Goal: Task Accomplishment & Management: Manage account settings

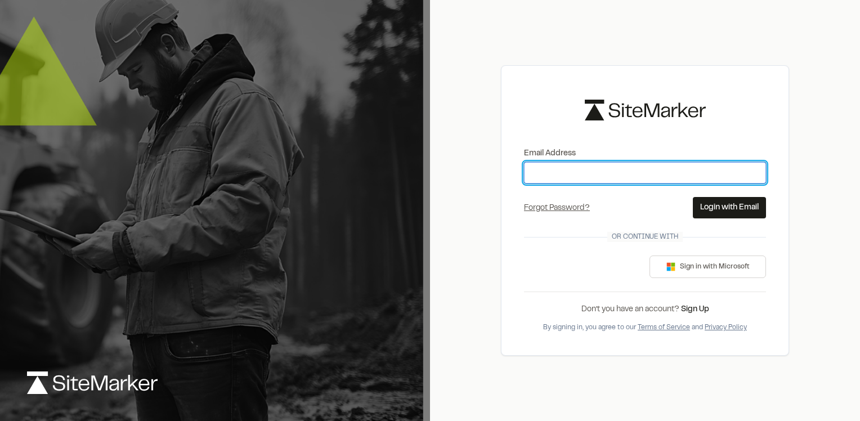
click at [560, 176] on input "Email Address" at bounding box center [645, 172] width 242 height 21
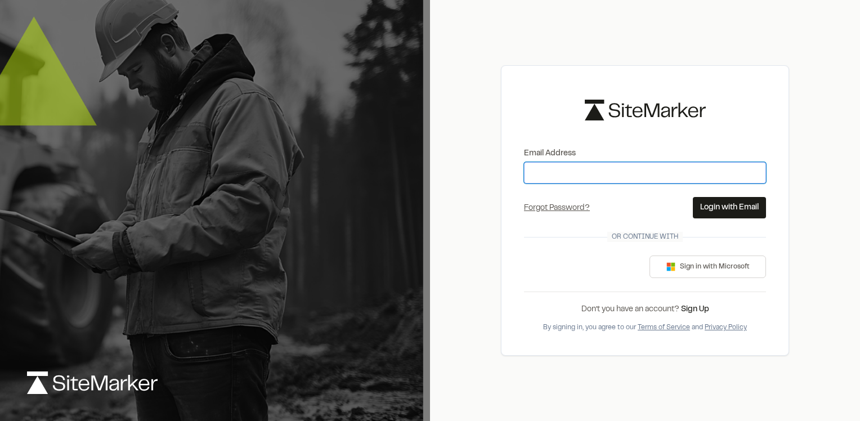
type input "**********"
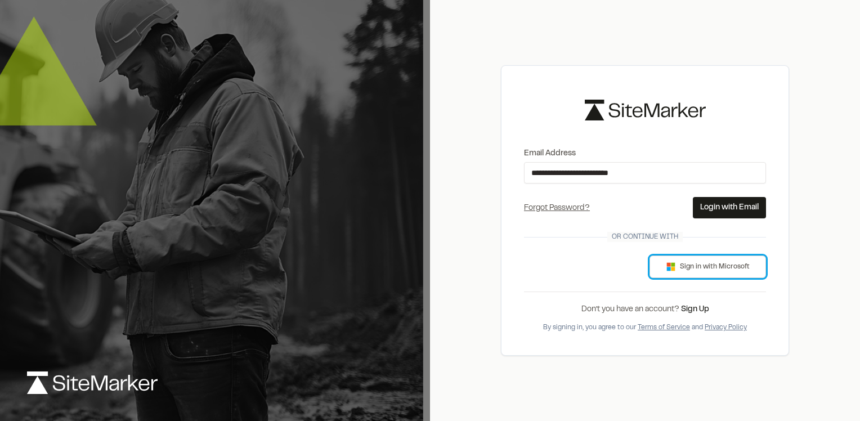
click at [695, 270] on button "Sign in with Microsoft" at bounding box center [708, 267] width 117 height 23
click at [731, 207] on button "Login with Email" at bounding box center [729, 207] width 73 height 21
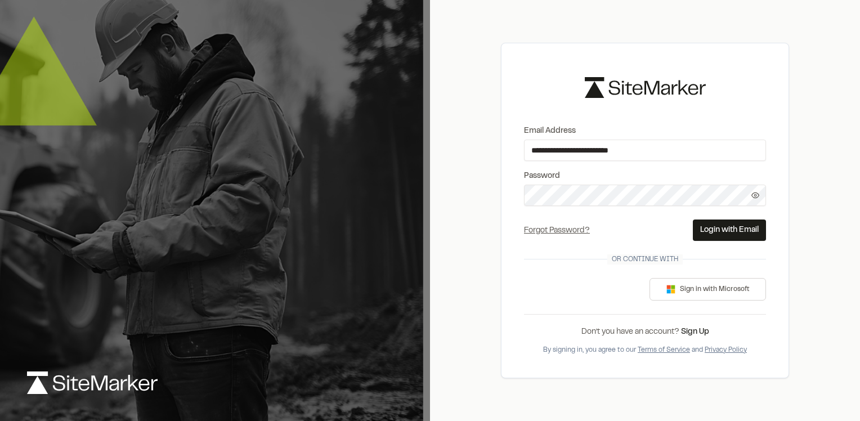
click at [755, 195] on circle at bounding box center [755, 195] width 2 height 2
click at [746, 230] on button "Login with Email" at bounding box center [729, 230] width 73 height 21
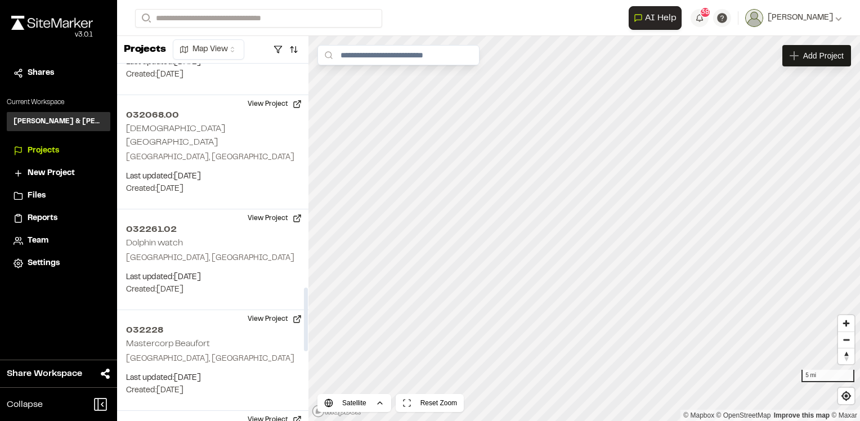
scroll to position [1295, 0]
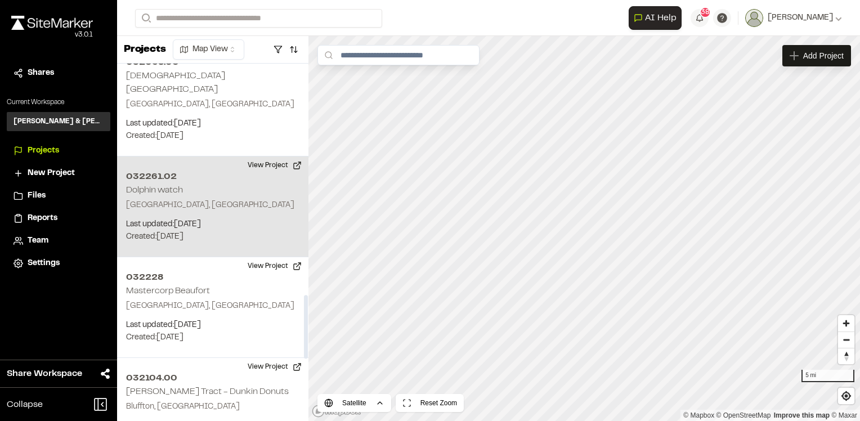
click at [177, 218] on p "Last updated: Oct 14, 2025" at bounding box center [212, 224] width 173 height 12
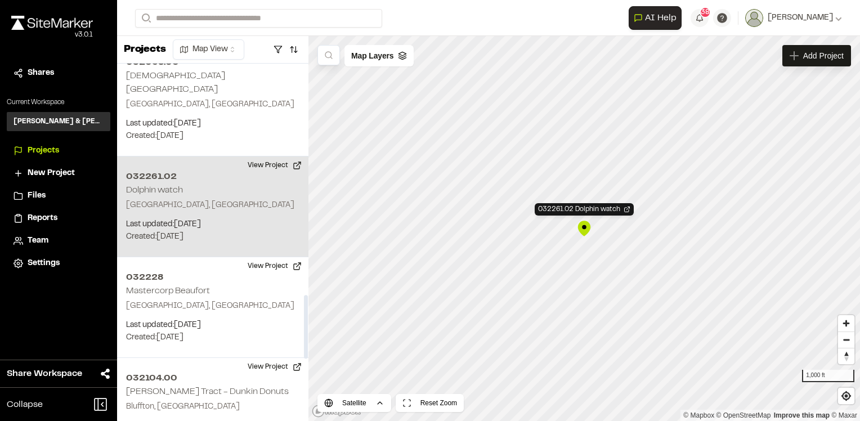
click at [175, 199] on p "Beaufort, SC" at bounding box center [212, 205] width 173 height 12
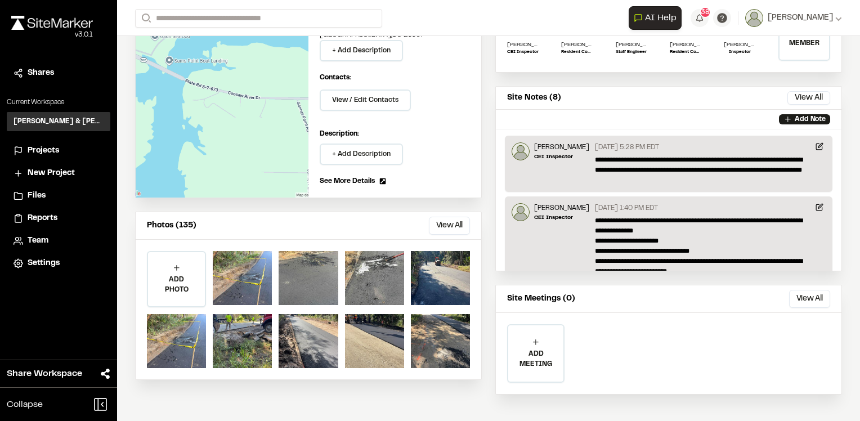
scroll to position [140, 0]
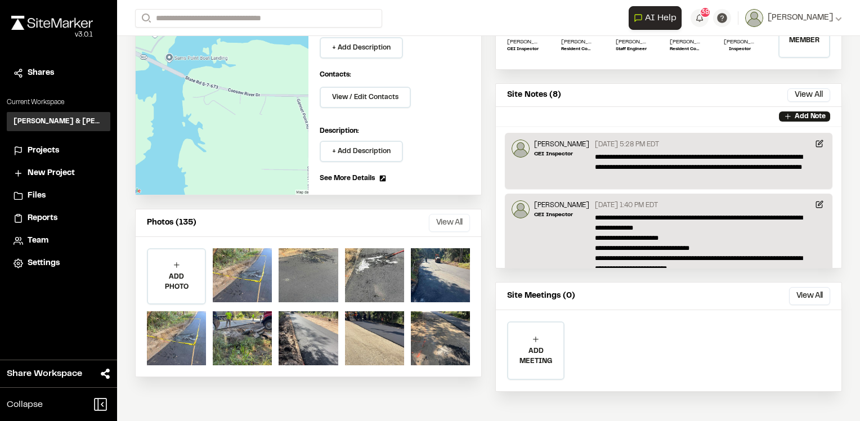
click at [447, 224] on button "View All" at bounding box center [449, 223] width 41 height 18
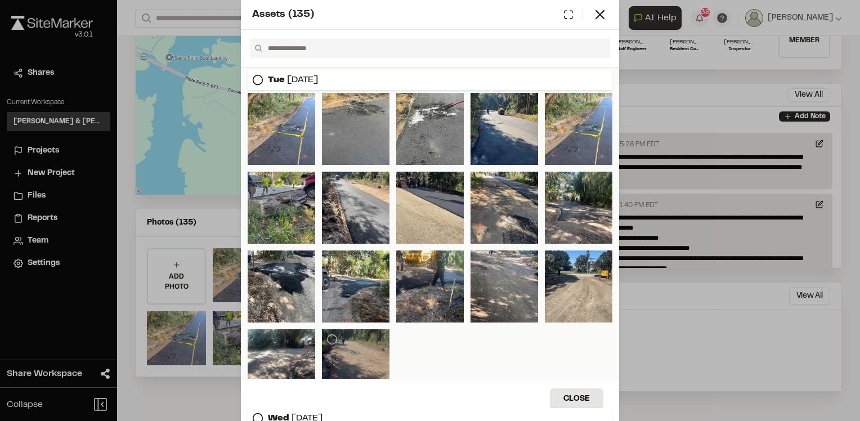
click at [363, 343] on div at bounding box center [356, 365] width 68 height 72
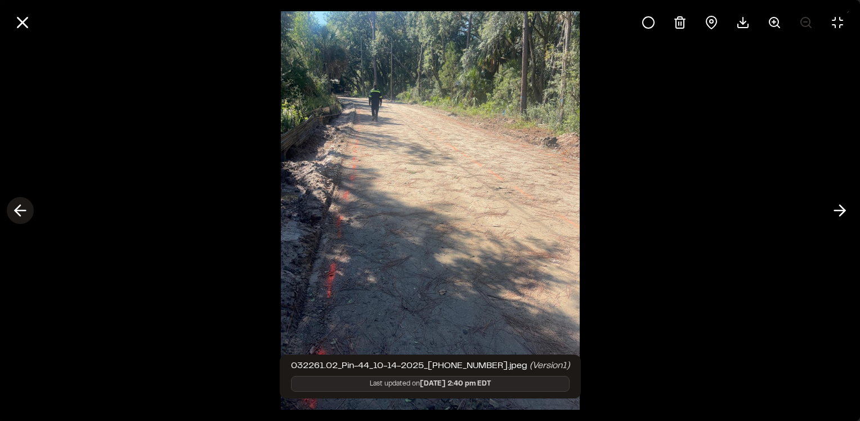
click at [23, 212] on icon at bounding box center [20, 210] width 18 height 19
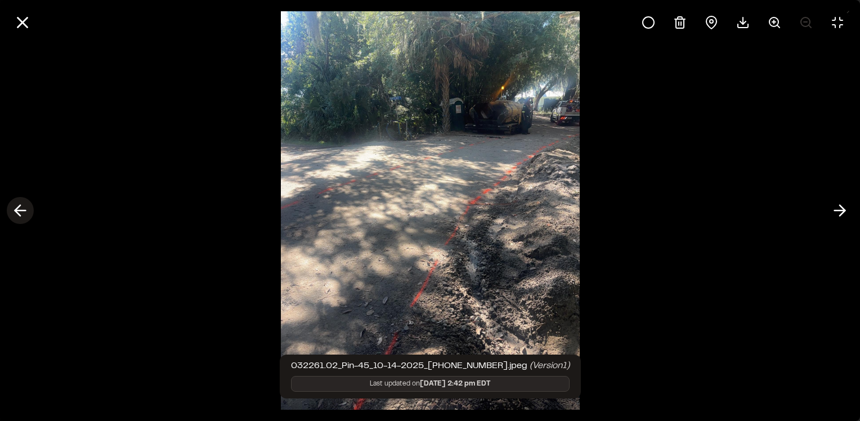
click at [23, 212] on icon at bounding box center [20, 210] width 18 height 19
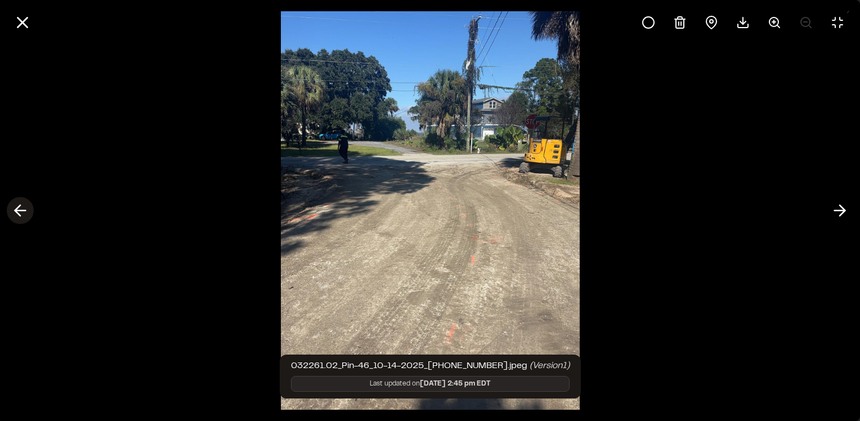
click at [23, 212] on icon at bounding box center [20, 210] width 18 height 19
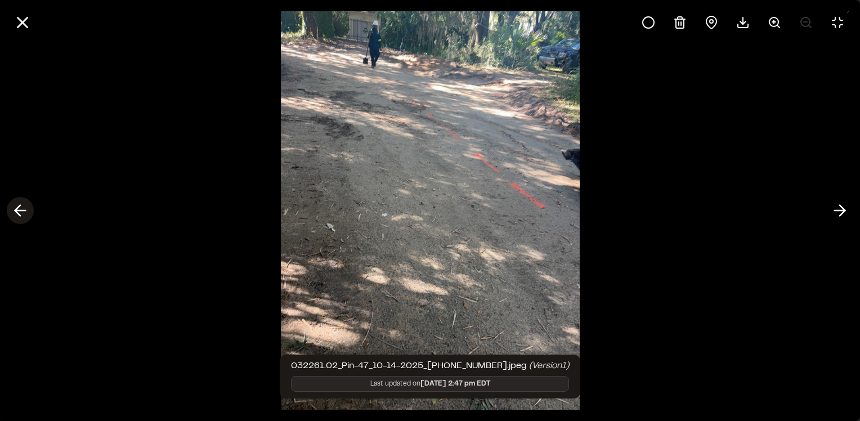
click at [23, 212] on icon at bounding box center [20, 210] width 18 height 19
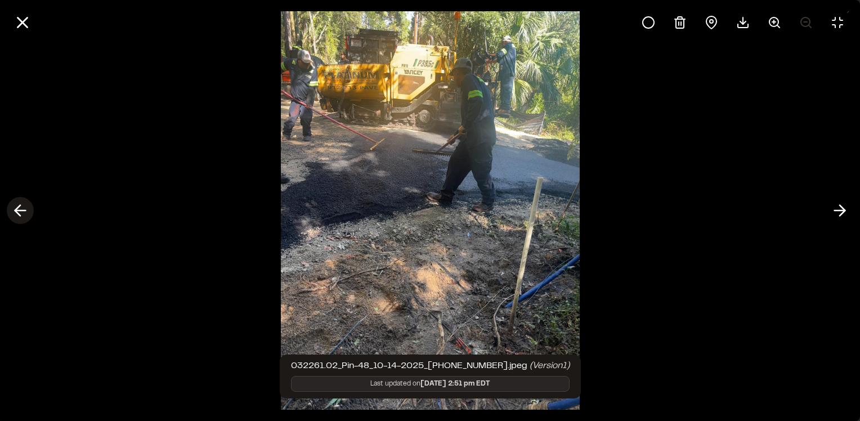
click at [23, 212] on icon at bounding box center [20, 210] width 18 height 19
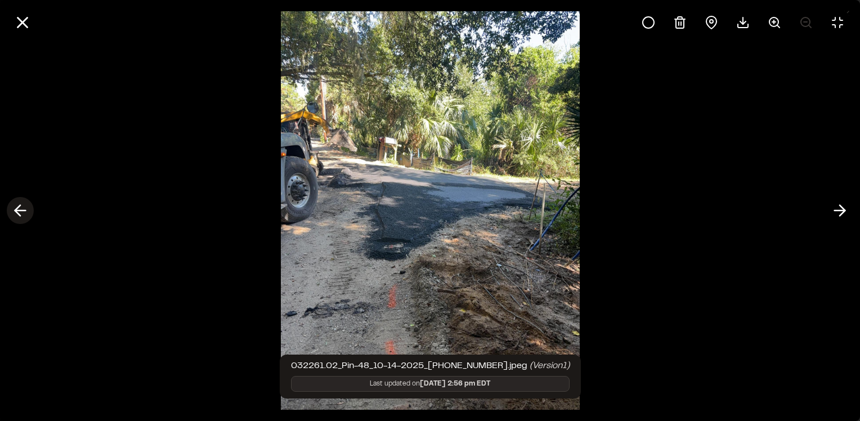
click at [23, 212] on icon at bounding box center [20, 210] width 18 height 19
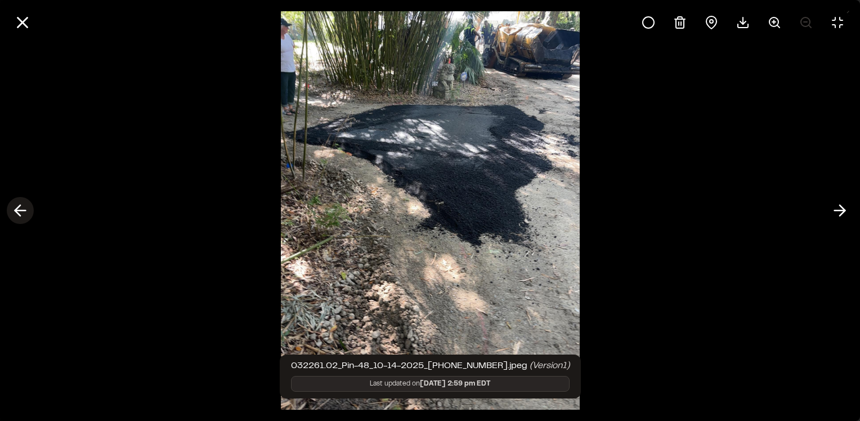
click at [23, 212] on icon at bounding box center [20, 210] width 18 height 19
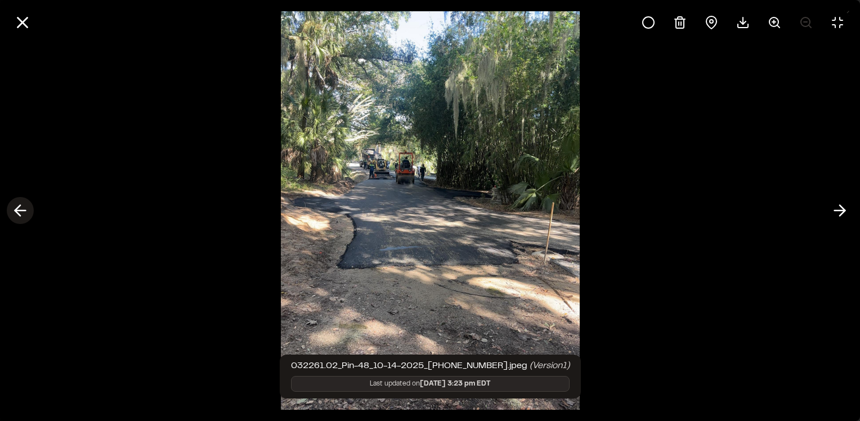
click at [23, 212] on icon at bounding box center [20, 210] width 18 height 19
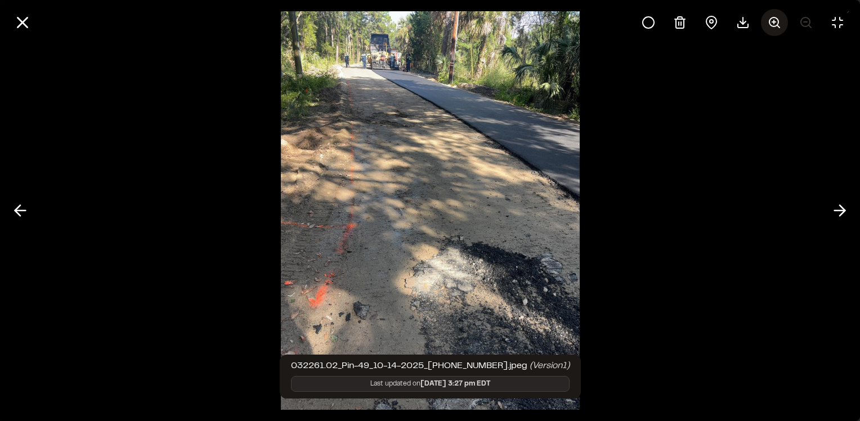
click at [771, 22] on icon at bounding box center [775, 23] width 14 height 14
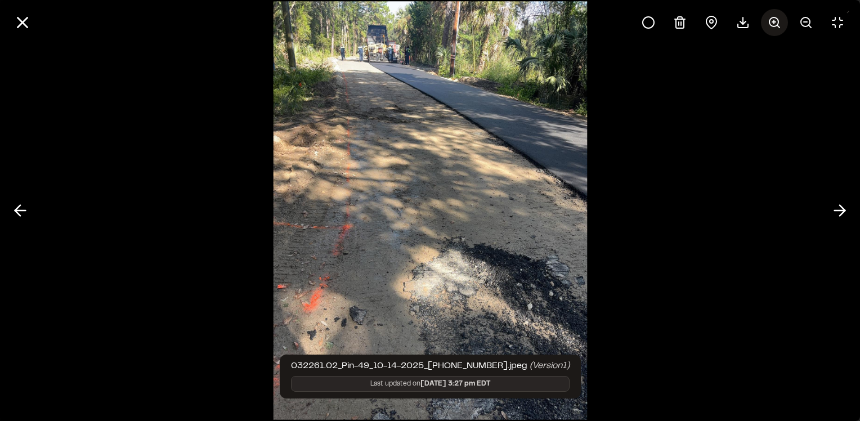
click at [777, 24] on circle at bounding box center [774, 21] width 9 height 9
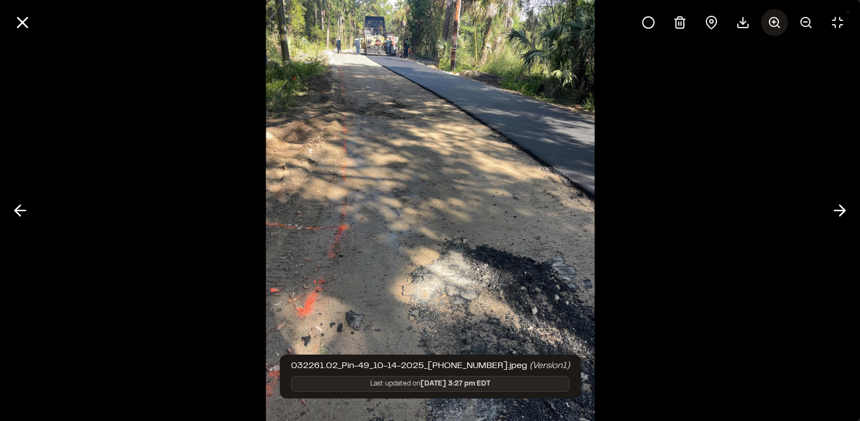
click at [776, 24] on icon at bounding box center [775, 23] width 14 height 14
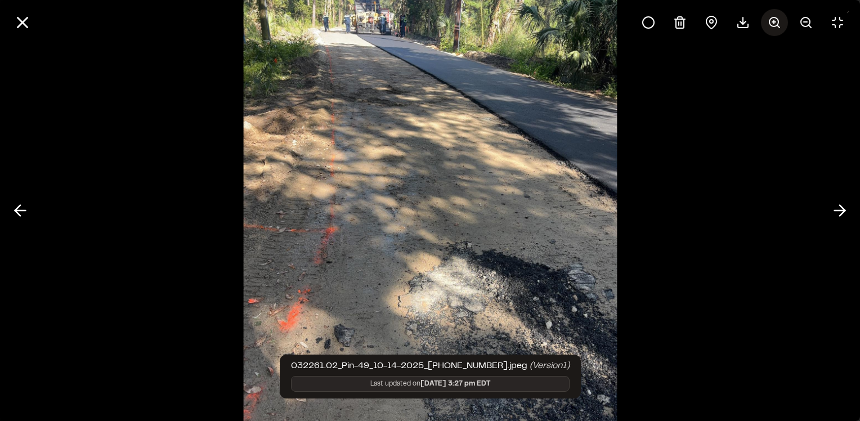
click at [776, 24] on icon at bounding box center [775, 23] width 14 height 14
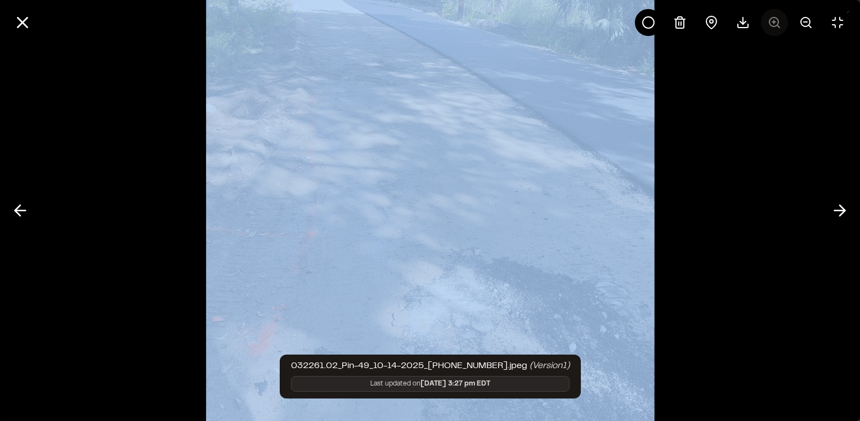
click at [776, 24] on div at bounding box center [743, 22] width 216 height 27
click at [806, 22] on line at bounding box center [805, 22] width 3 height 0
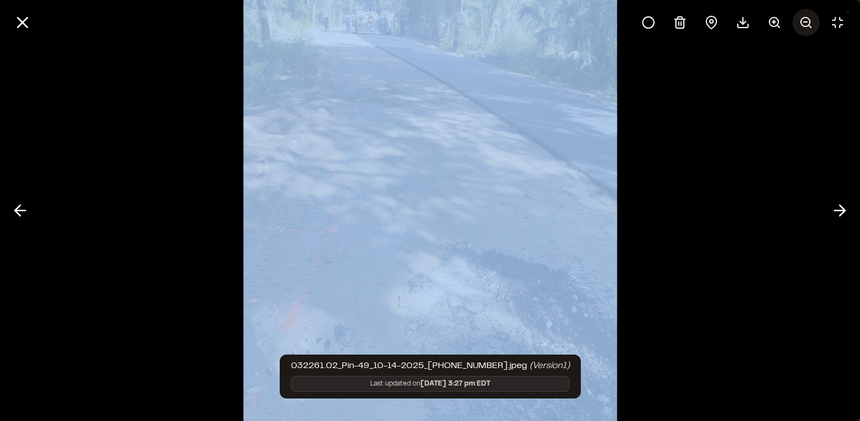
click at [806, 22] on line at bounding box center [805, 22] width 3 height 0
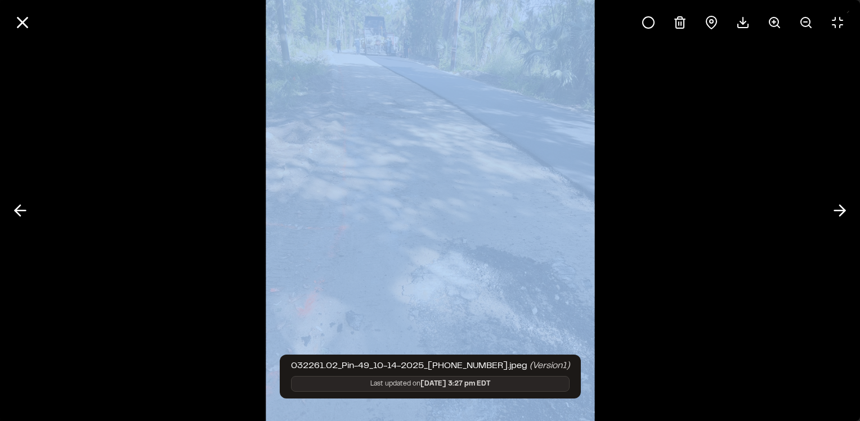
drag, startPoint x: 806, startPoint y: 22, endPoint x: 747, endPoint y: 111, distance: 106.8
click at [747, 111] on div at bounding box center [430, 210] width 860 height 421
click at [843, 212] on polyline at bounding box center [842, 210] width 5 height 11
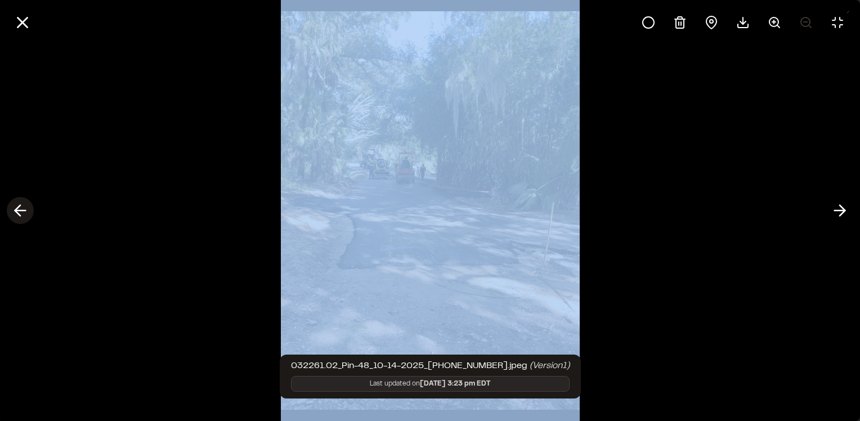
click at [15, 214] on icon at bounding box center [20, 210] width 18 height 19
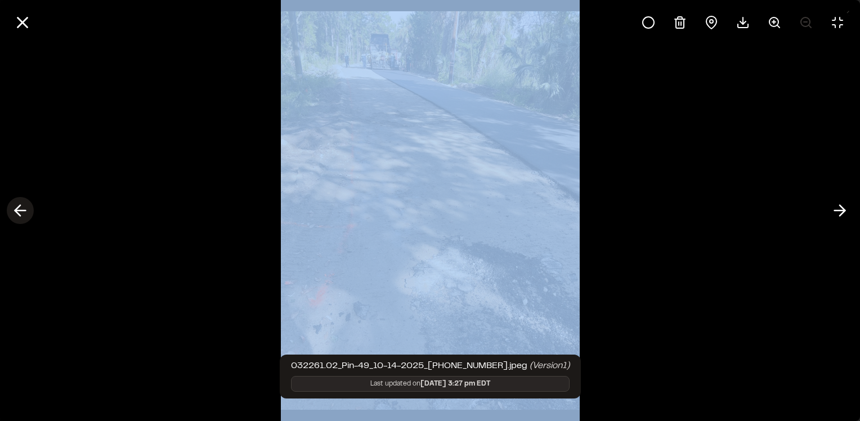
click at [16, 214] on icon at bounding box center [20, 210] width 18 height 19
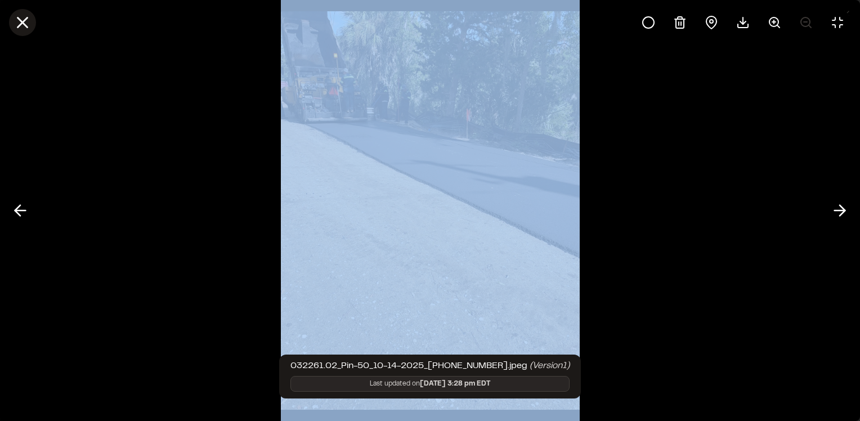
click at [23, 19] on icon at bounding box center [22, 22] width 19 height 19
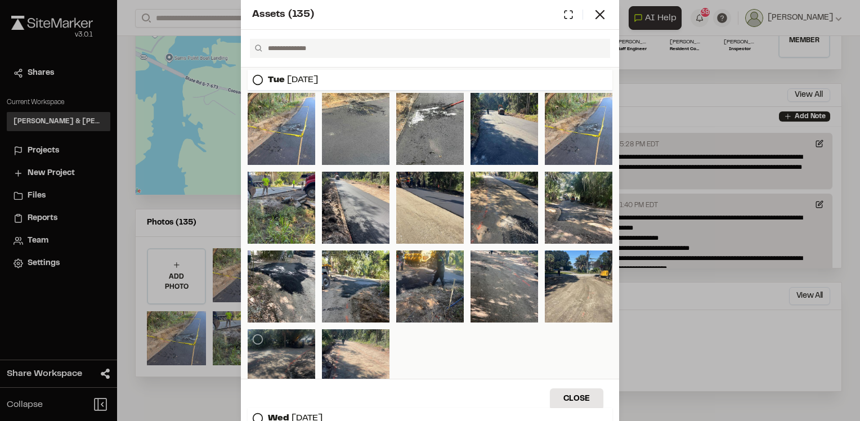
click at [299, 350] on div at bounding box center [282, 365] width 68 height 72
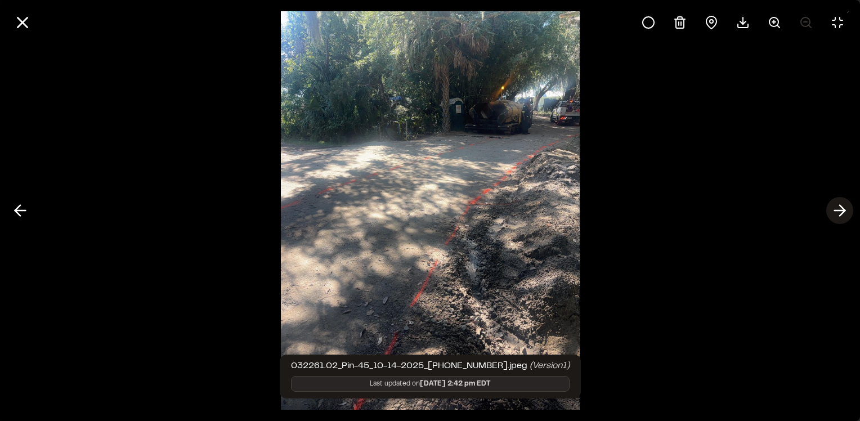
click at [838, 213] on icon at bounding box center [840, 210] width 18 height 19
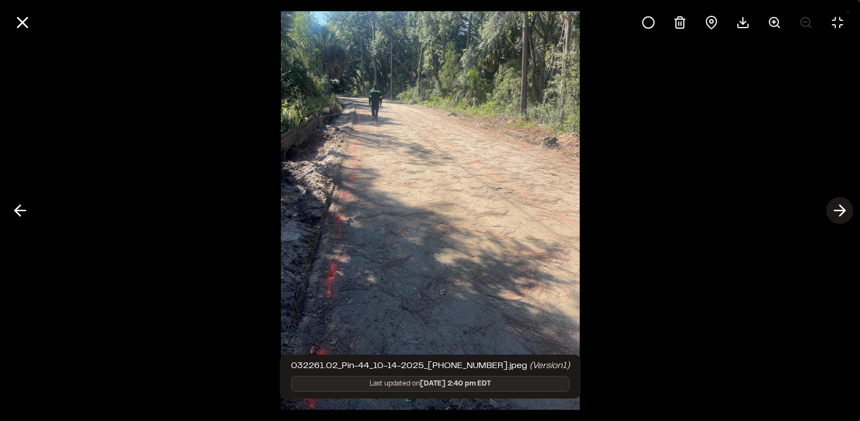
click at [838, 213] on icon at bounding box center [840, 210] width 18 height 19
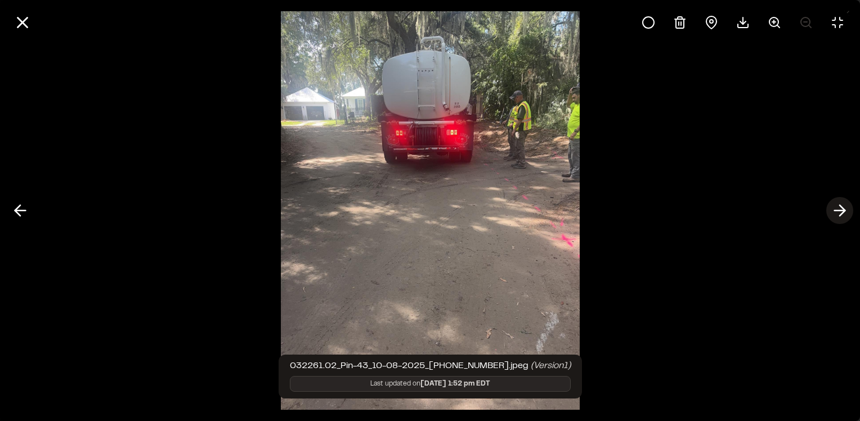
click at [838, 213] on icon at bounding box center [840, 210] width 18 height 19
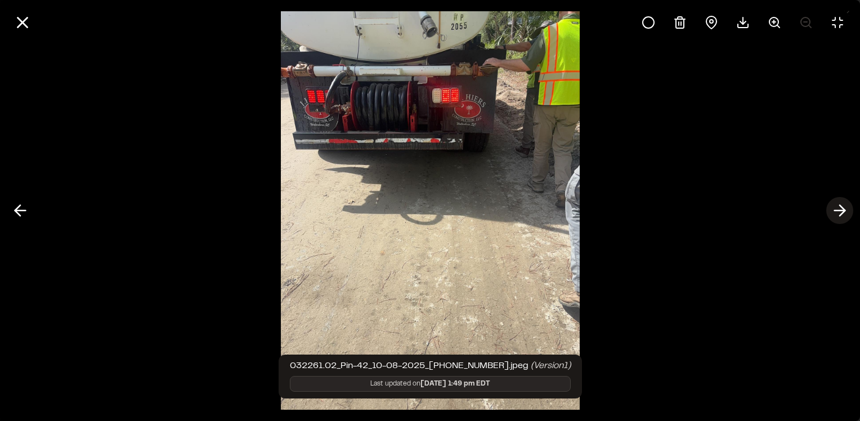
click at [838, 213] on icon at bounding box center [840, 210] width 18 height 19
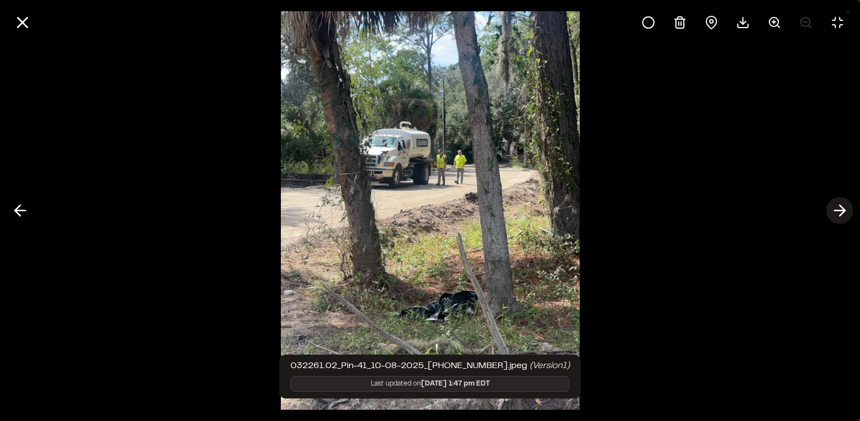
click at [838, 213] on icon at bounding box center [840, 210] width 18 height 19
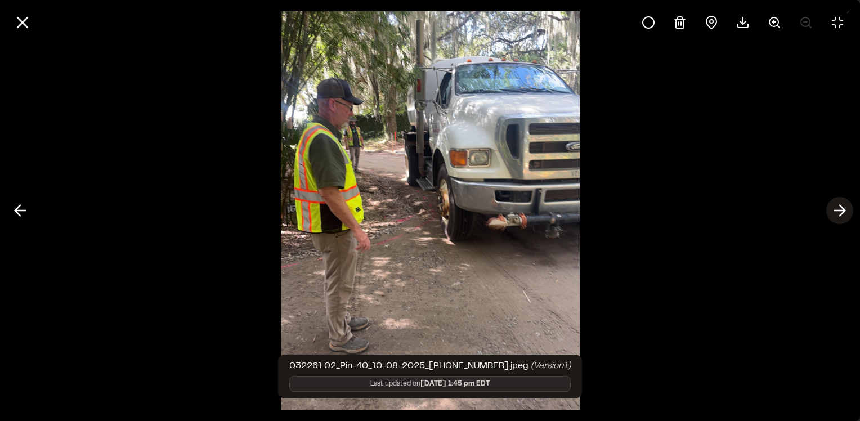
click at [838, 213] on icon at bounding box center [840, 210] width 18 height 19
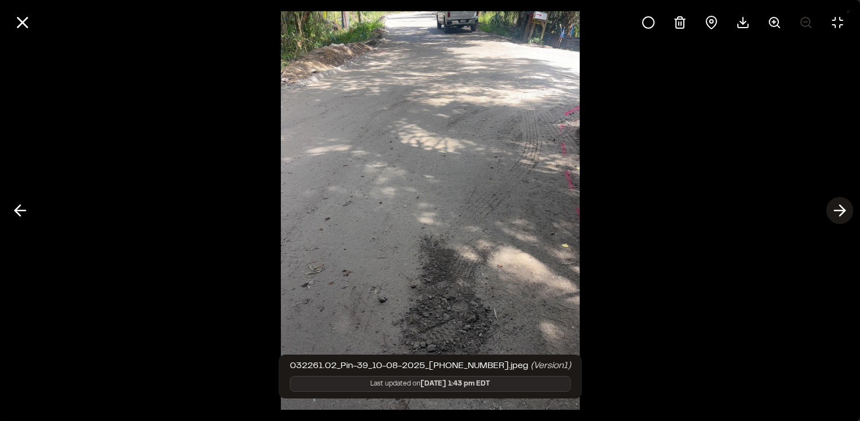
click at [838, 213] on icon at bounding box center [840, 210] width 18 height 19
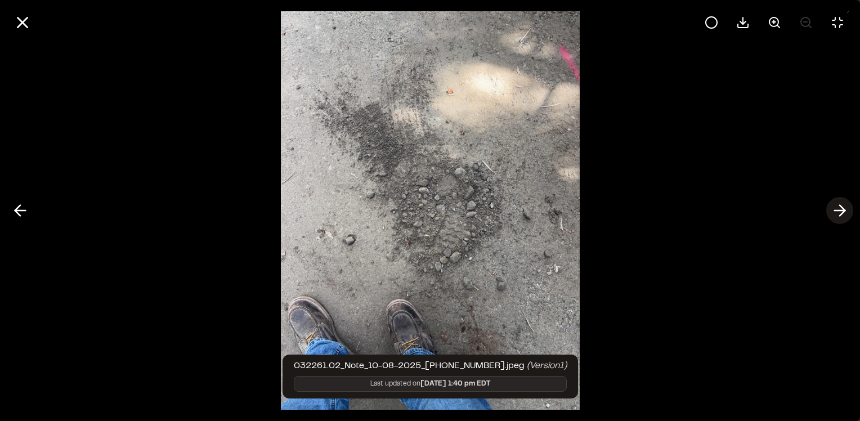
click at [838, 213] on icon at bounding box center [840, 210] width 18 height 19
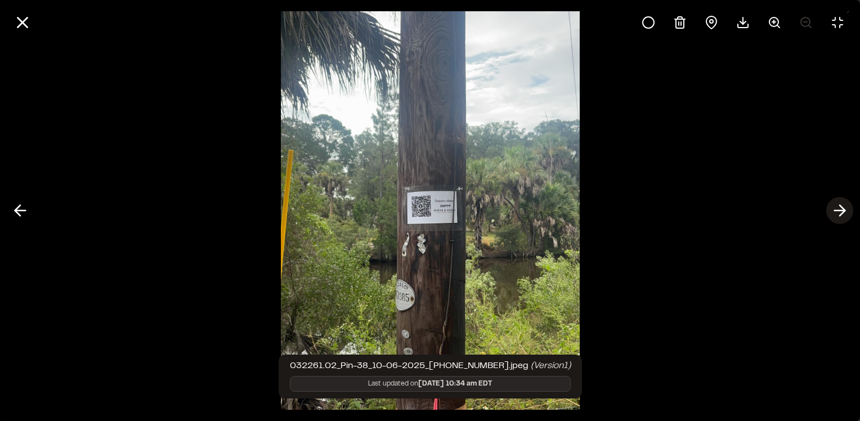
click at [838, 213] on icon at bounding box center [840, 210] width 18 height 19
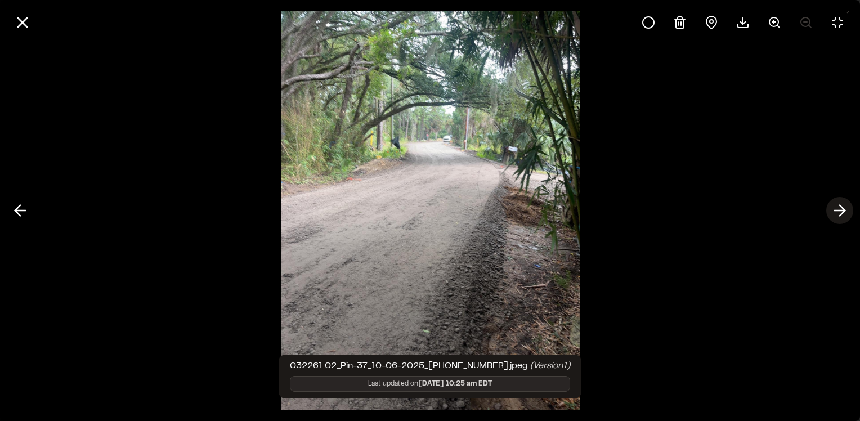
click at [838, 213] on icon at bounding box center [840, 210] width 18 height 19
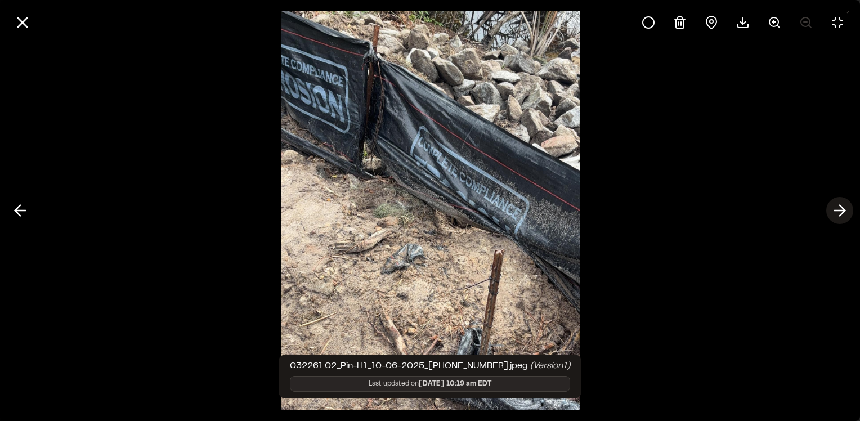
click at [838, 213] on icon at bounding box center [840, 210] width 18 height 19
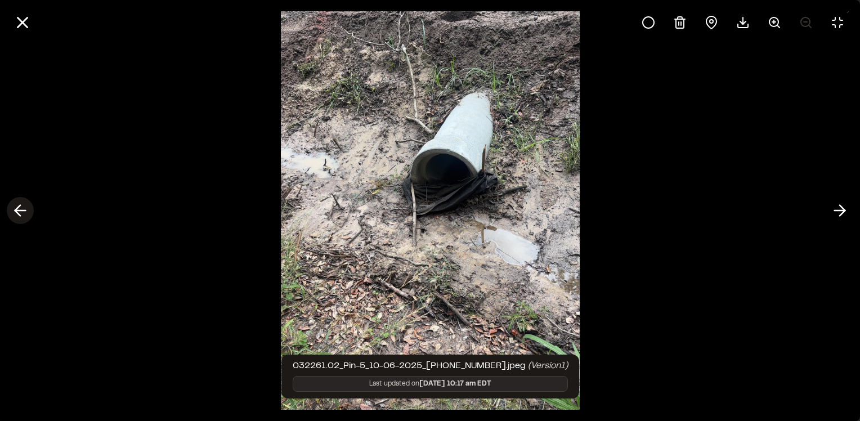
click at [19, 217] on icon at bounding box center [20, 210] width 18 height 19
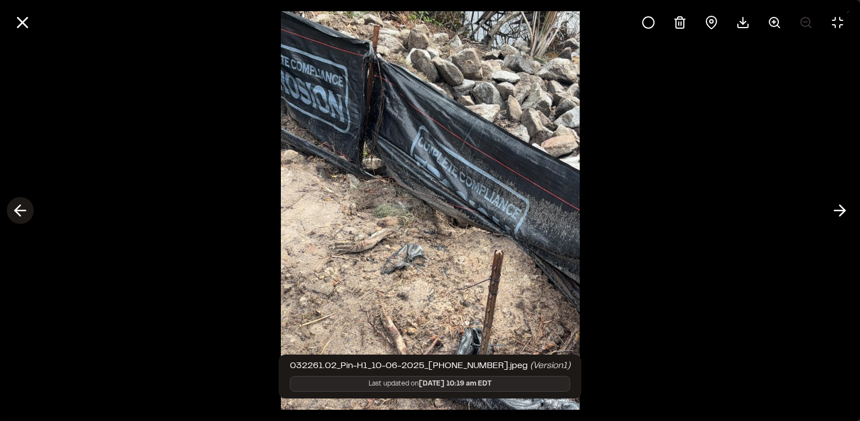
click at [19, 217] on icon at bounding box center [20, 210] width 18 height 19
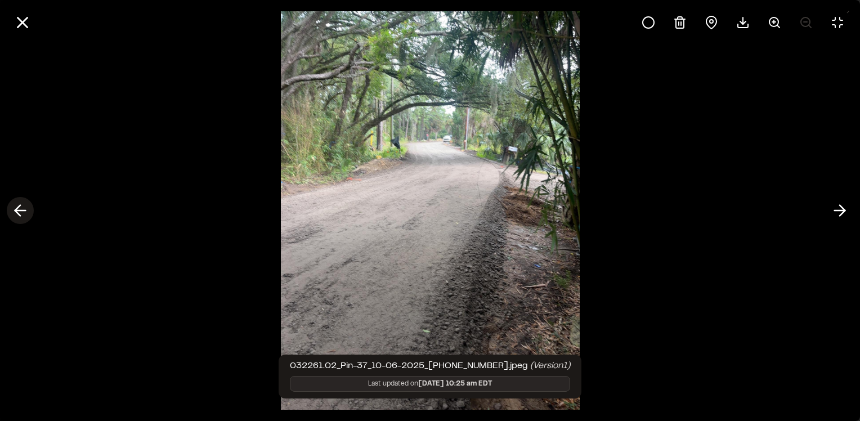
click at [19, 217] on icon at bounding box center [20, 210] width 18 height 19
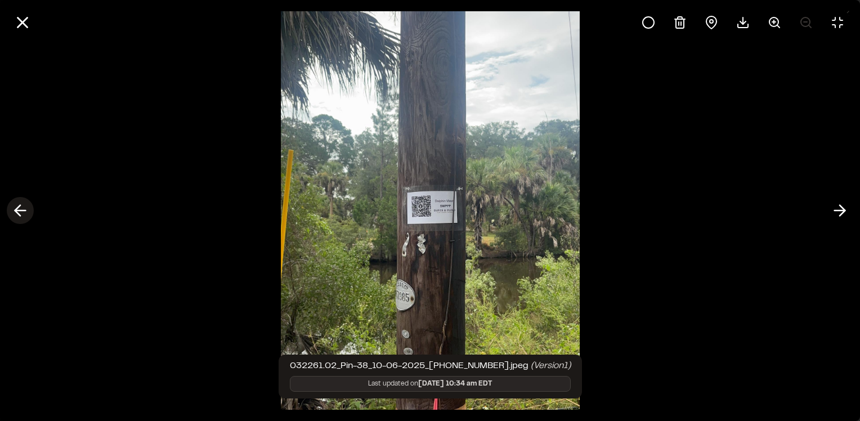
click at [19, 217] on icon at bounding box center [20, 210] width 18 height 19
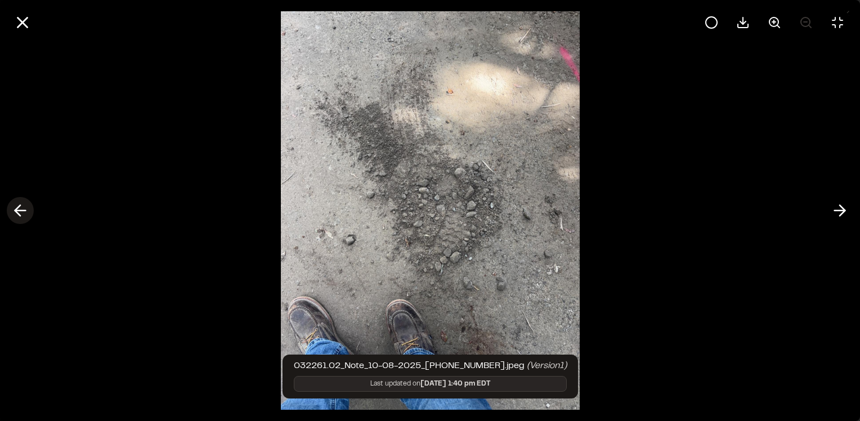
click at [19, 217] on icon at bounding box center [20, 210] width 18 height 19
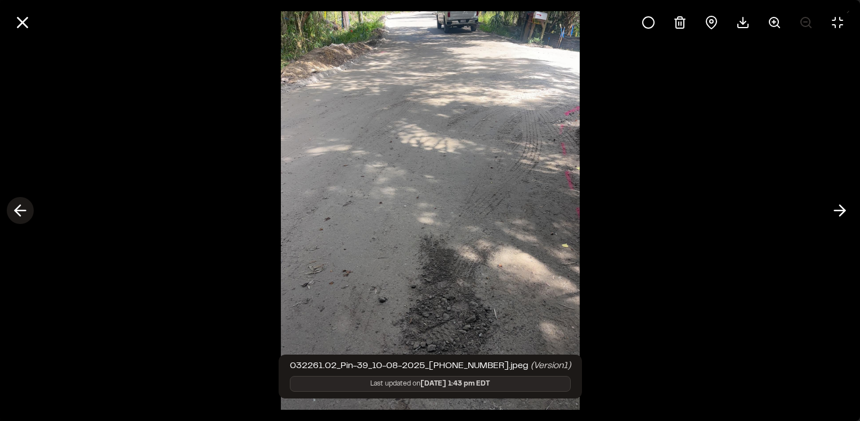
click at [19, 217] on icon at bounding box center [20, 210] width 18 height 19
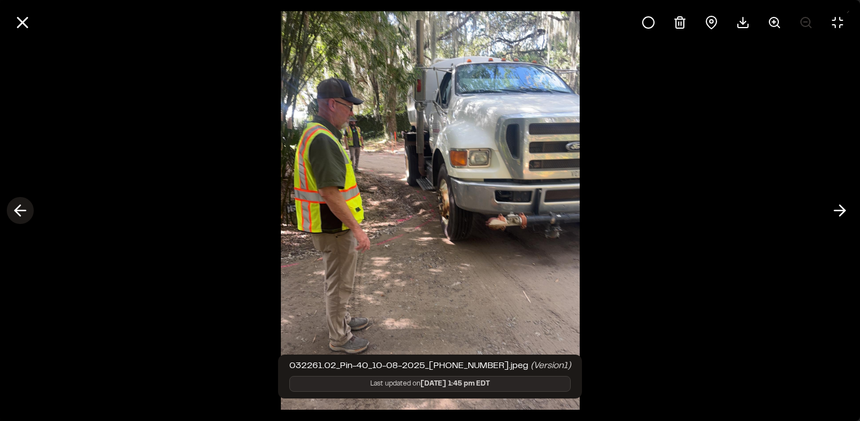
click at [19, 217] on icon at bounding box center [20, 210] width 18 height 19
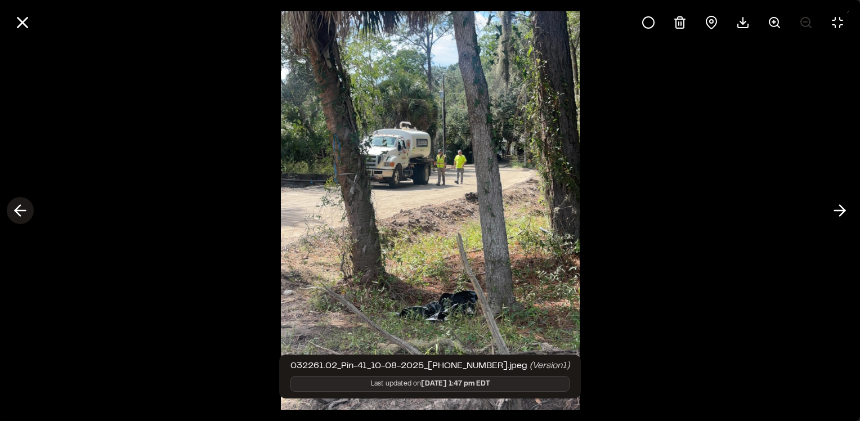
click at [19, 217] on icon at bounding box center [20, 210] width 18 height 19
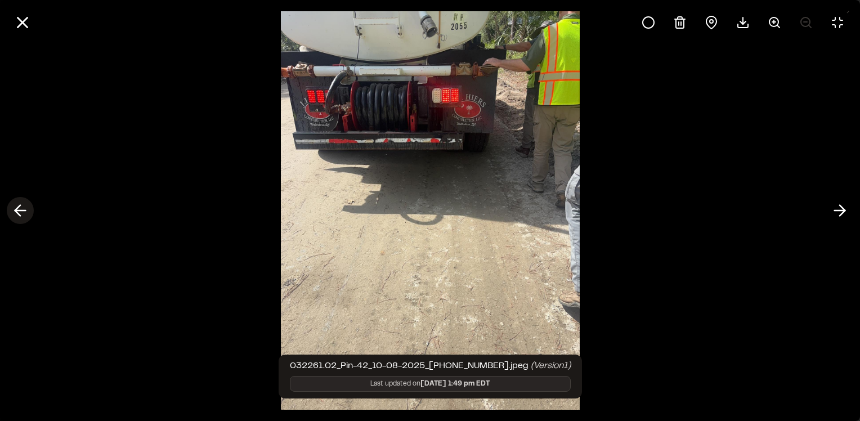
click at [19, 217] on icon at bounding box center [20, 210] width 18 height 19
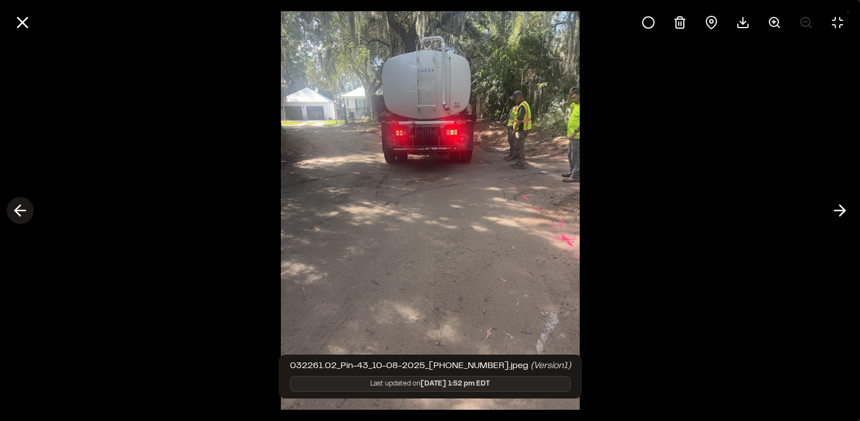
click at [19, 217] on icon at bounding box center [20, 210] width 18 height 19
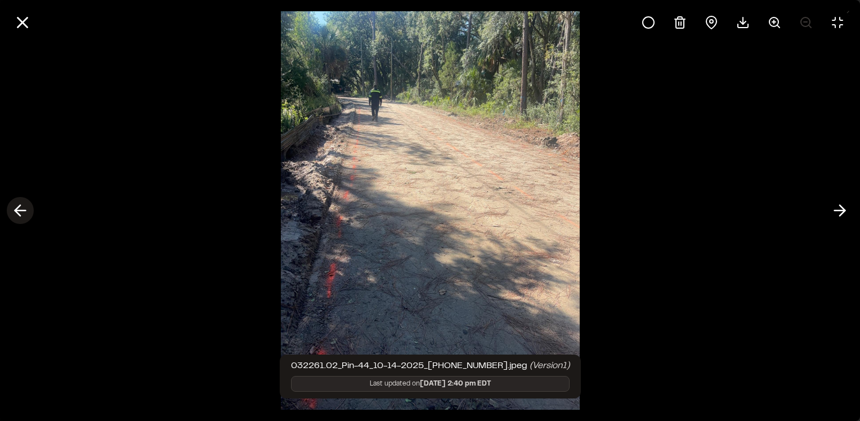
click at [19, 217] on icon at bounding box center [20, 210] width 18 height 19
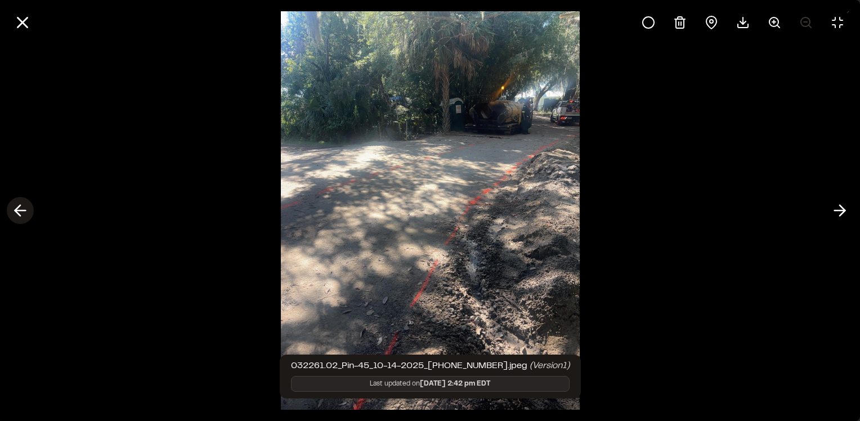
click at [19, 217] on icon at bounding box center [20, 210] width 18 height 19
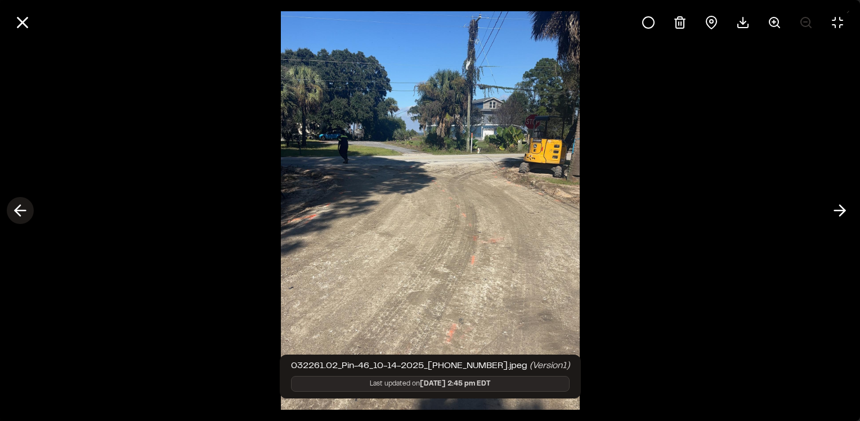
click at [19, 217] on icon at bounding box center [20, 210] width 18 height 19
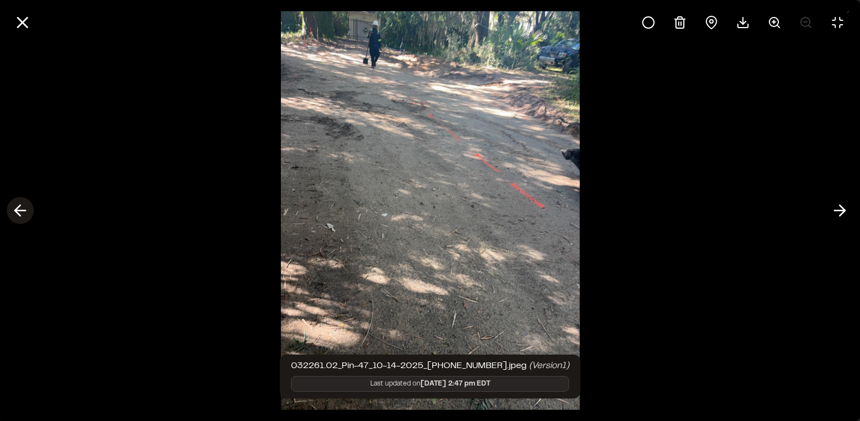
click at [19, 217] on icon at bounding box center [20, 210] width 18 height 19
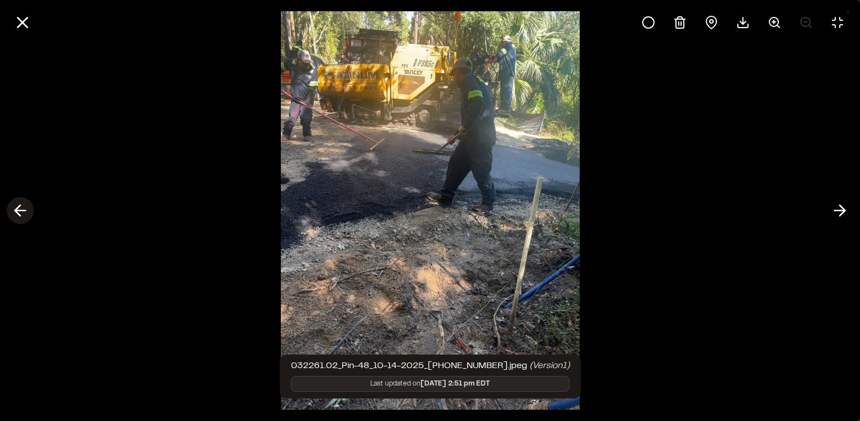
click at [19, 217] on icon at bounding box center [20, 210] width 18 height 19
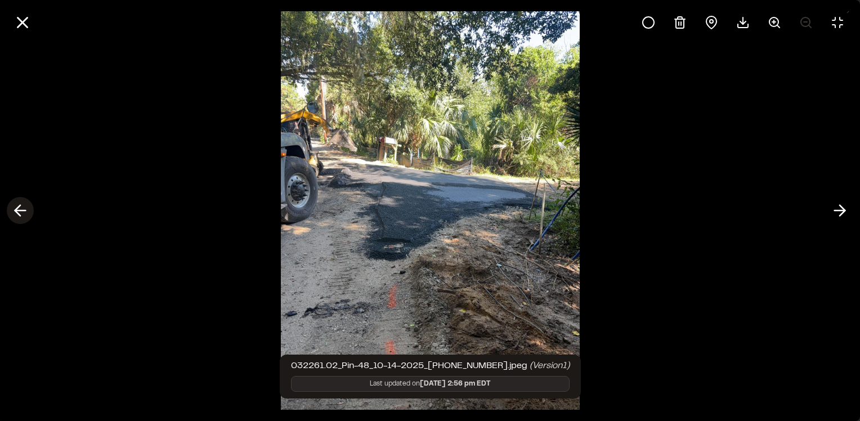
click at [19, 217] on icon at bounding box center [20, 210] width 18 height 19
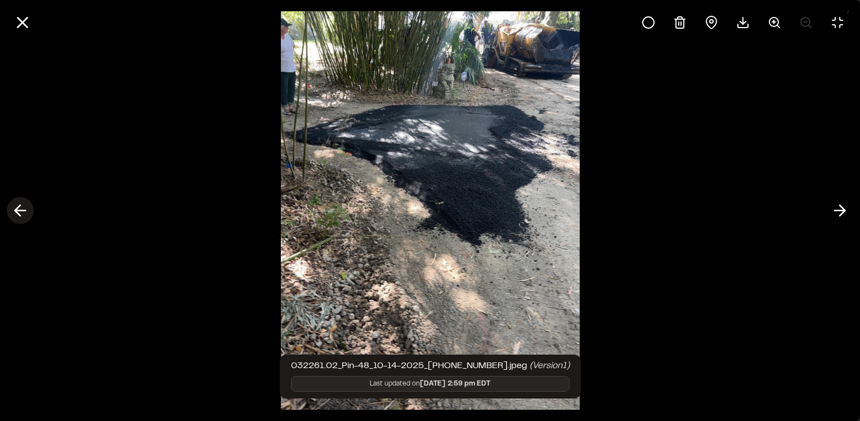
click at [19, 217] on icon at bounding box center [20, 210] width 18 height 19
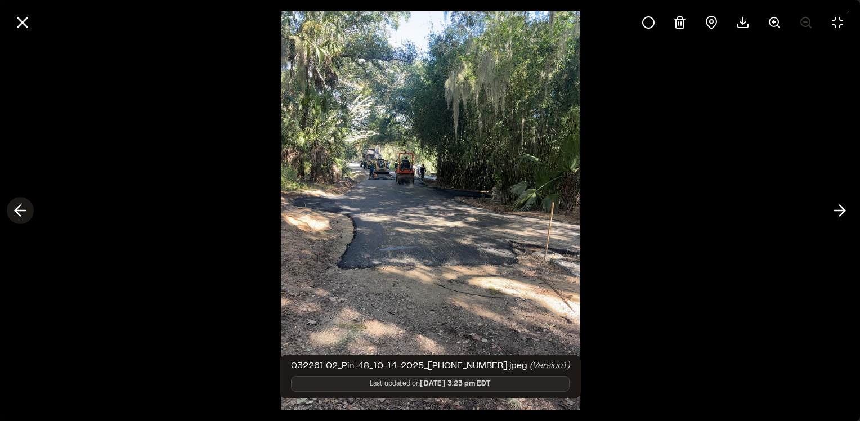
click at [19, 217] on icon at bounding box center [20, 210] width 18 height 19
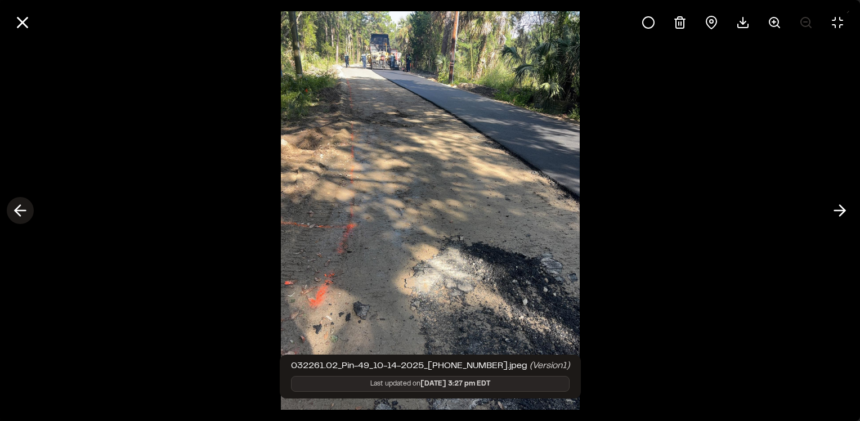
click at [19, 217] on icon at bounding box center [20, 210] width 18 height 19
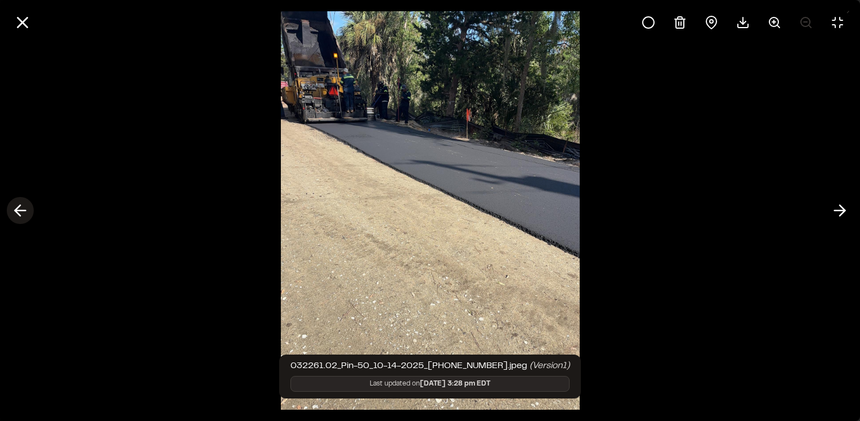
click at [19, 217] on icon at bounding box center [20, 210] width 18 height 19
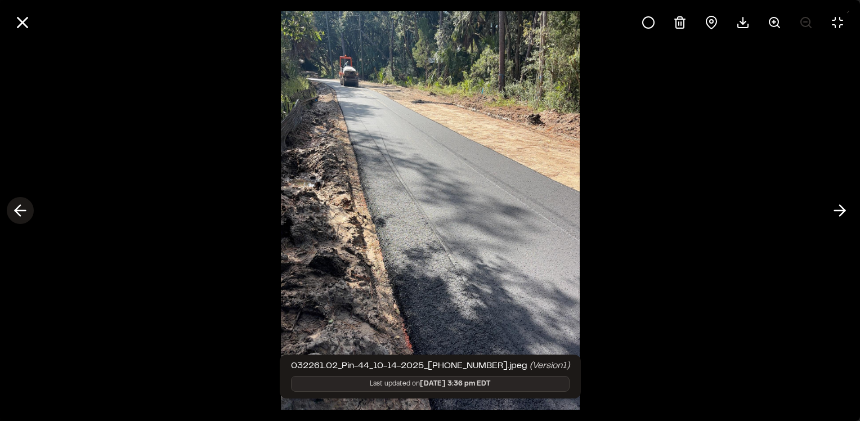
click at [19, 217] on icon at bounding box center [20, 210] width 18 height 19
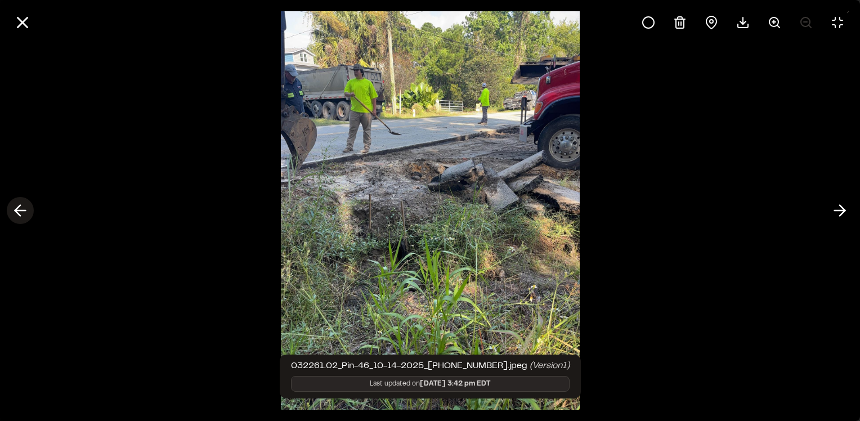
click at [19, 217] on icon at bounding box center [20, 210] width 18 height 19
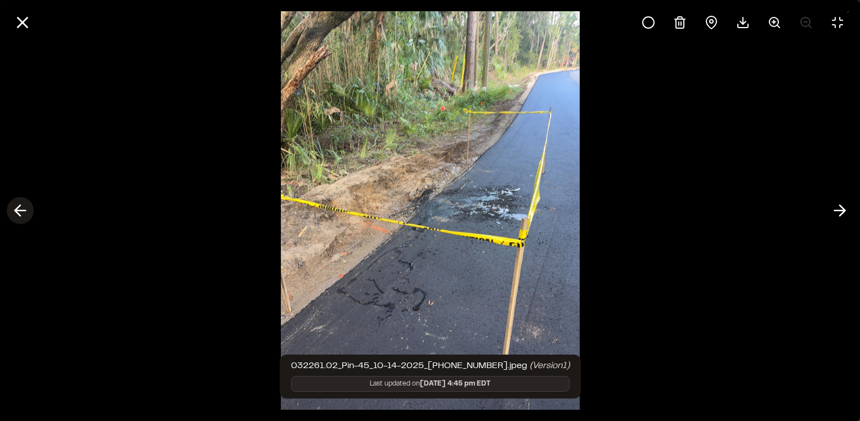
click at [19, 217] on icon at bounding box center [20, 210] width 18 height 19
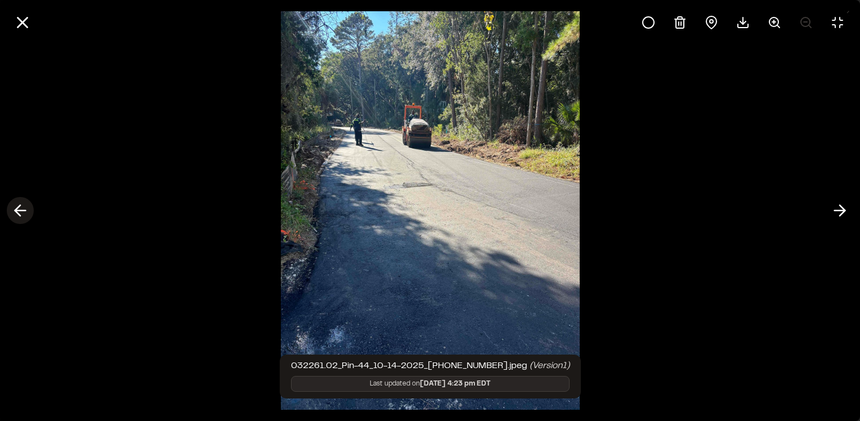
click at [19, 217] on icon at bounding box center [20, 210] width 18 height 19
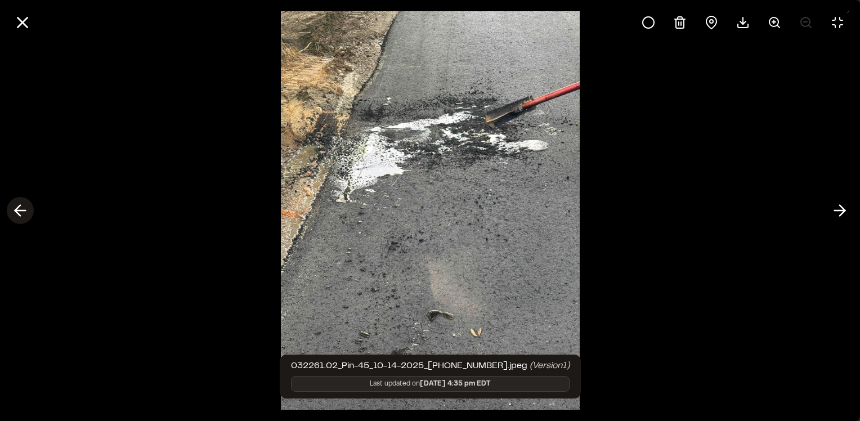
click at [19, 217] on icon at bounding box center [20, 210] width 18 height 19
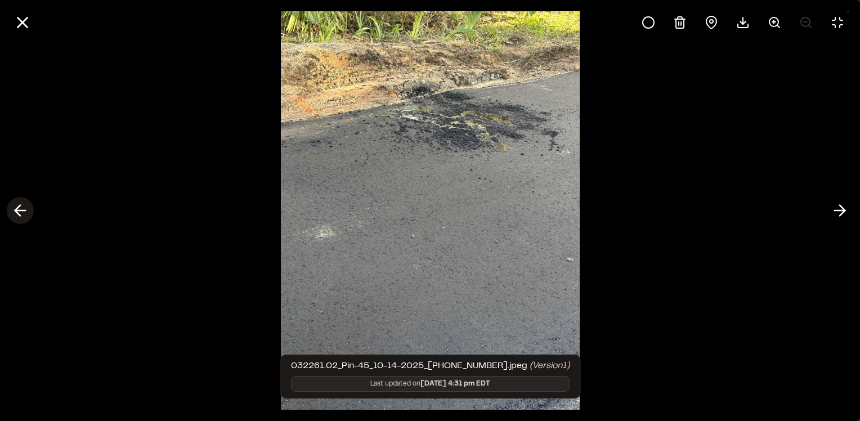
click at [19, 217] on icon at bounding box center [20, 210] width 18 height 19
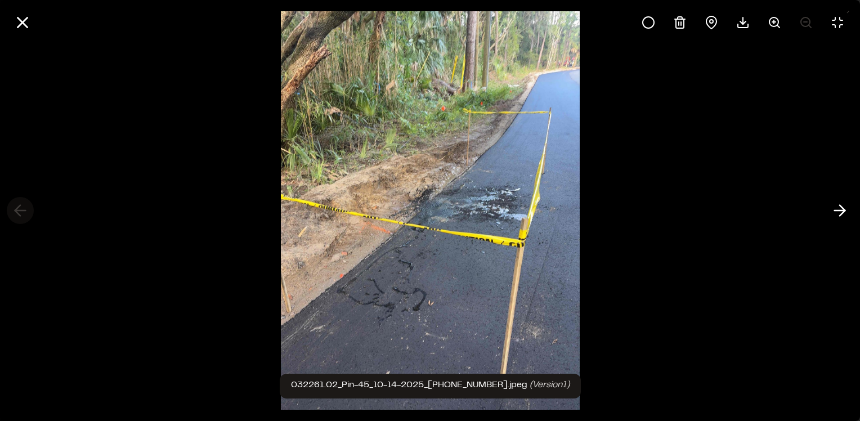
click at [19, 217] on div at bounding box center [430, 210] width 860 height 421
click at [24, 20] on line at bounding box center [23, 23] width 10 height 10
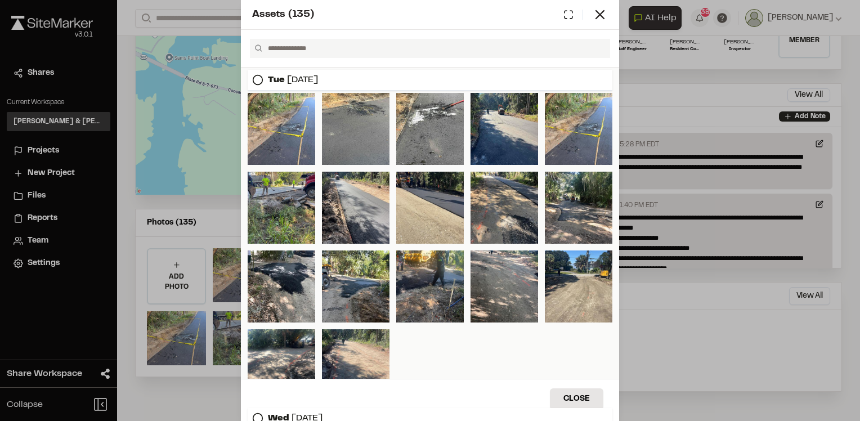
click at [687, 175] on div "Assets ( 135 ) [DATE] [DATE] [DATE] Close Select Download Zoom to Pin Unselect …" at bounding box center [430, 210] width 860 height 421
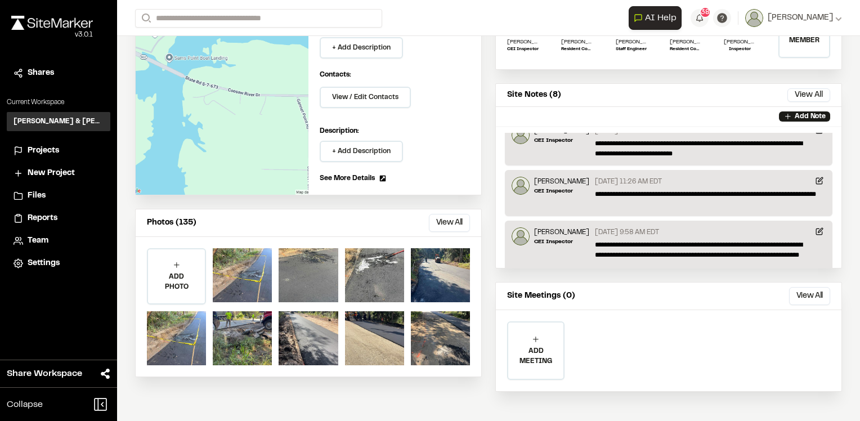
scroll to position [209, 0]
